Goal: Task Accomplishment & Management: Use online tool/utility

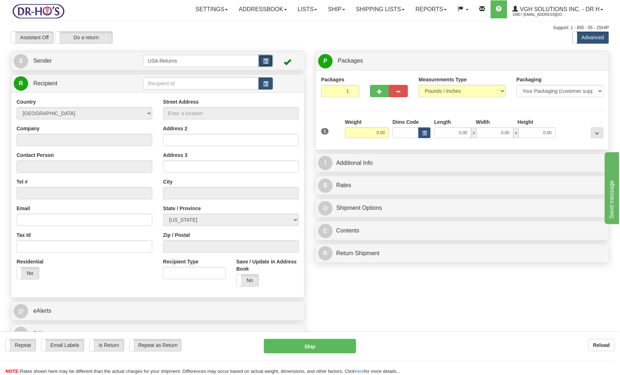
click at [263, 59] on span "button" at bounding box center [265, 61] width 5 height 5
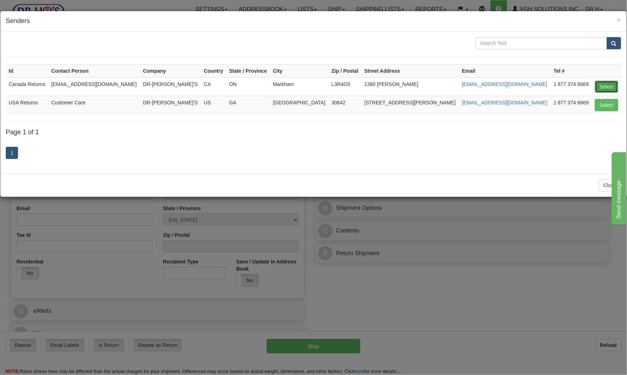
click at [610, 88] on button "Select" at bounding box center [606, 87] width 23 height 12
type input "Canada Returns"
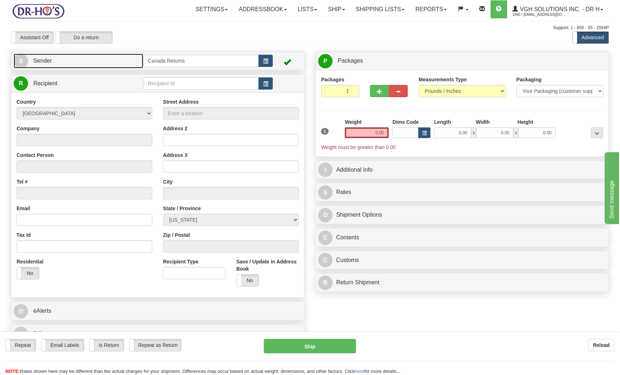
click at [109, 62] on link "S Sender" at bounding box center [79, 61] width 130 height 15
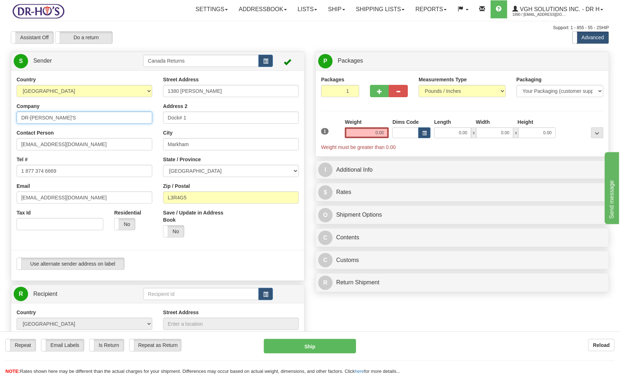
click at [66, 119] on input "DR-[PERSON_NAME]'S" at bounding box center [85, 118] width 136 height 12
paste input "[PERSON_NAME] [PERSON_NAME]"
type input "[PERSON_NAME] [PERSON_NAME]"
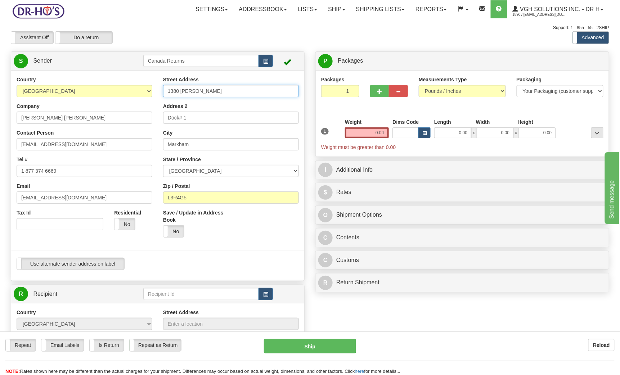
click at [208, 92] on input "1380 [PERSON_NAME]" at bounding box center [231, 91] width 136 height 12
paste input "[STREET_ADDRESS]"
type input "[STREET_ADDRESS]"
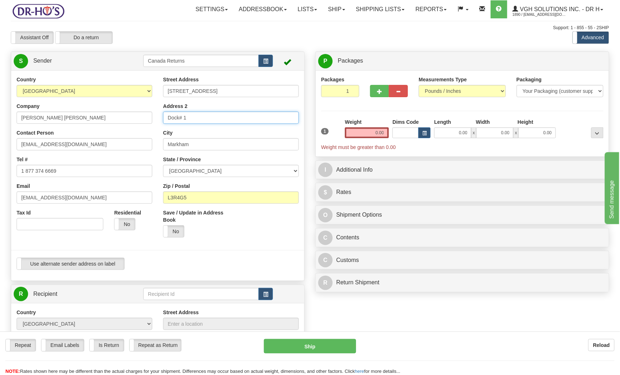
click at [208, 114] on input "Dock# 1" at bounding box center [231, 118] width 136 height 12
click at [208, 115] on input "Dock# 1" at bounding box center [231, 118] width 136 height 12
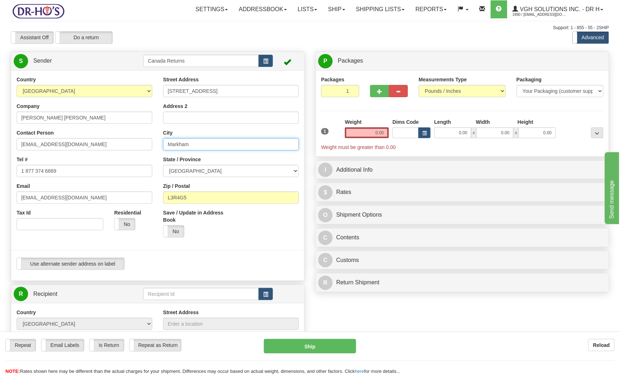
click at [201, 146] on input "Markham" at bounding box center [231, 144] width 136 height 12
type input "[PERSON_NAME]"
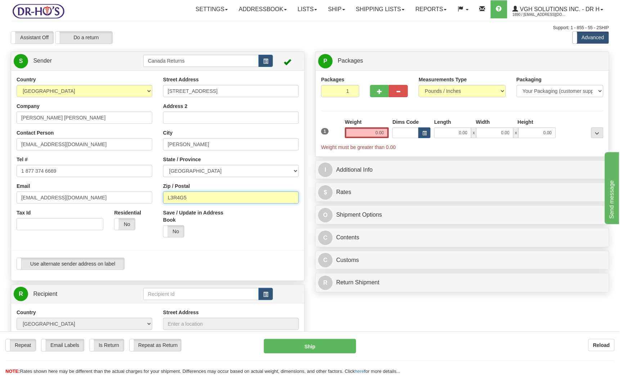
click at [193, 198] on input "L3R4G5" at bounding box center [231, 197] width 136 height 12
paste input "9T6A1"
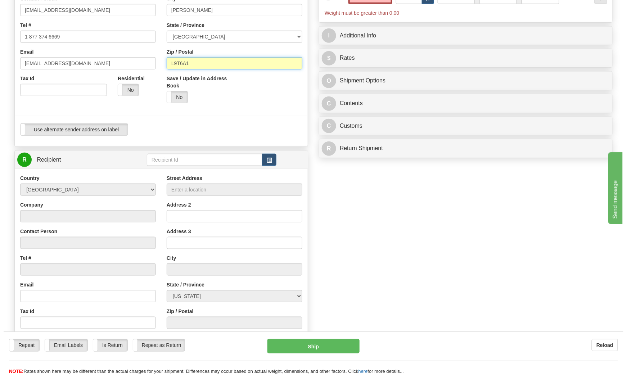
scroll to position [144, 0]
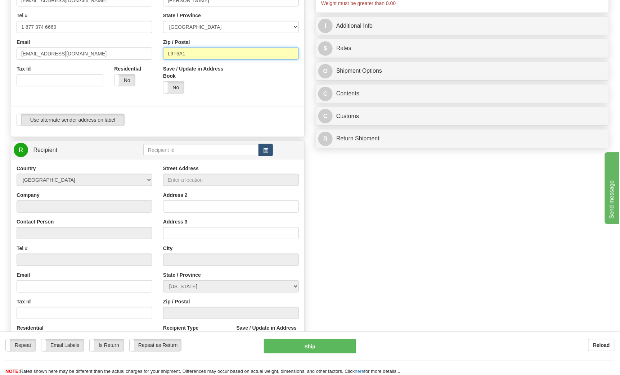
type input "L9T6A1"
click at [269, 147] on button "button" at bounding box center [265, 150] width 14 height 12
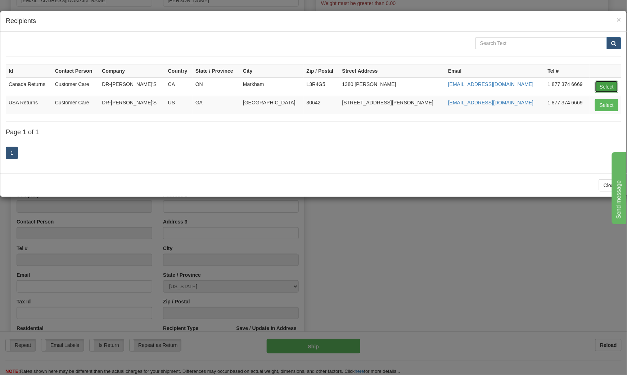
click at [598, 85] on button "Select" at bounding box center [606, 87] width 23 height 12
type input "Canada Returns"
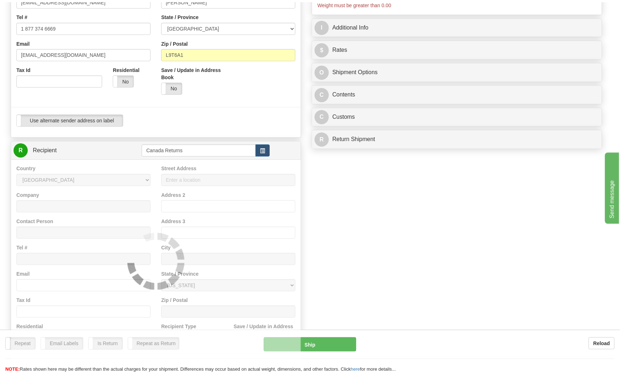
scroll to position [0, 0]
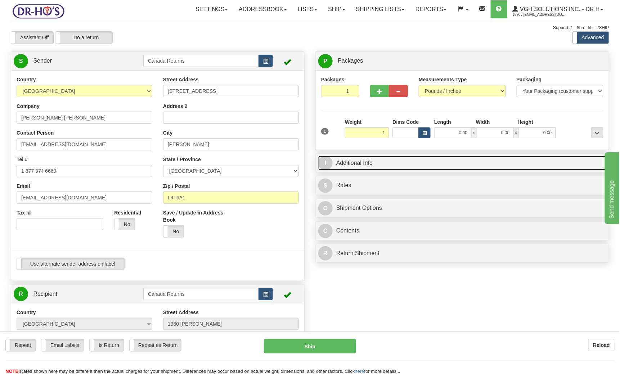
type input "1.00"
click at [397, 163] on link "I Additional Info" at bounding box center [462, 163] width 288 height 15
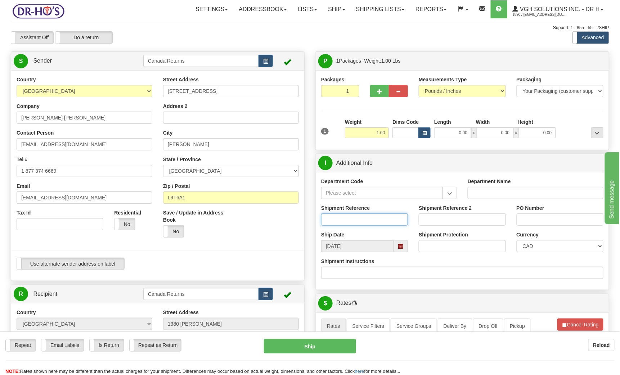
drag, startPoint x: 360, startPoint y: 219, endPoint x: 382, endPoint y: 225, distance: 23.0
click at [360, 219] on input "Shipment Reference" at bounding box center [364, 219] width 87 height 12
click at [402, 249] on span at bounding box center [400, 246] width 5 height 5
type input "1201555"
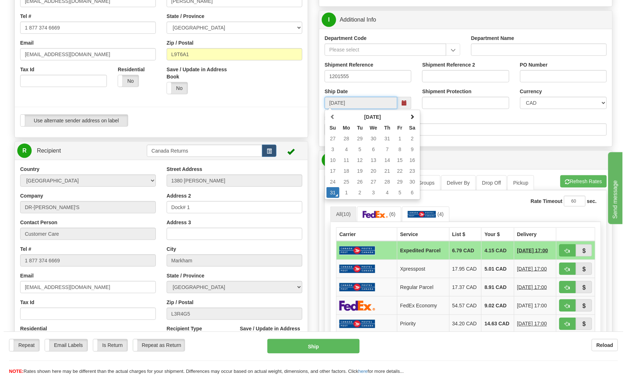
scroll to position [144, 0]
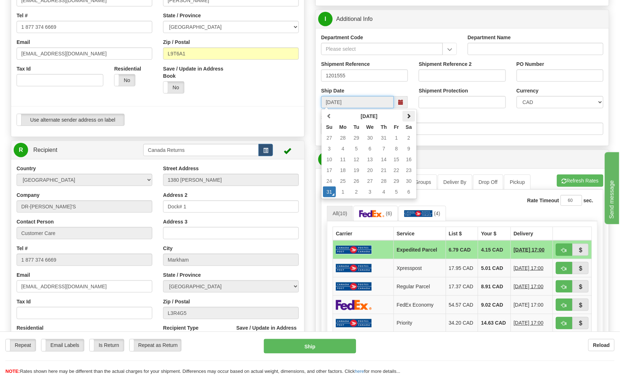
click at [407, 116] on span at bounding box center [408, 115] width 5 height 5
click at [341, 181] on td "29" at bounding box center [343, 181] width 14 height 11
type input "[DATE]"
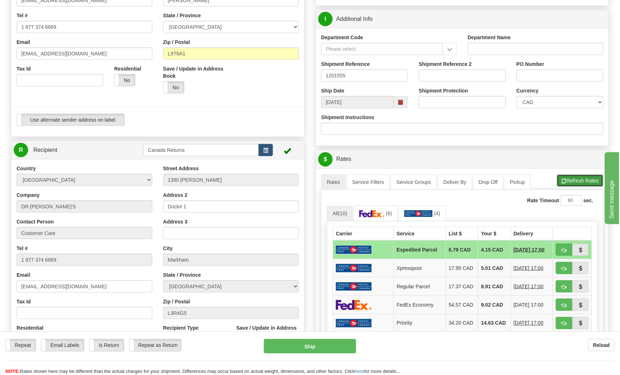
click at [579, 181] on button "Refresh Rates" at bounding box center [580, 181] width 46 height 12
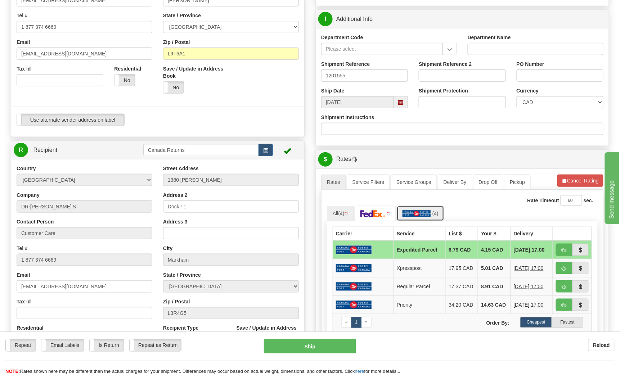
click at [426, 214] on img at bounding box center [416, 213] width 28 height 7
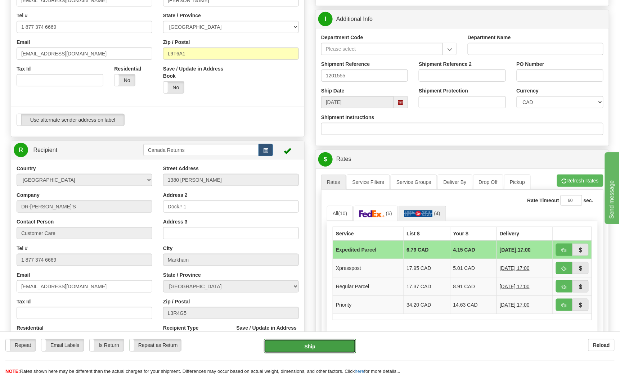
click at [306, 348] on button "Ship" at bounding box center [310, 346] width 92 height 14
type input "DOM.EP"
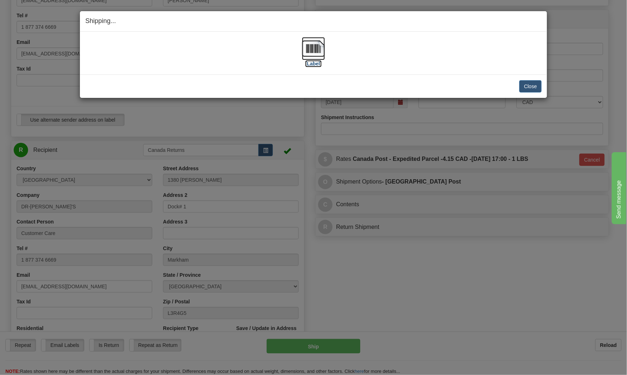
click at [312, 62] on label "[Label]" at bounding box center [313, 63] width 17 height 7
click at [526, 83] on button "Close" at bounding box center [530, 86] width 22 height 12
